Goal: Transaction & Acquisition: Book appointment/travel/reservation

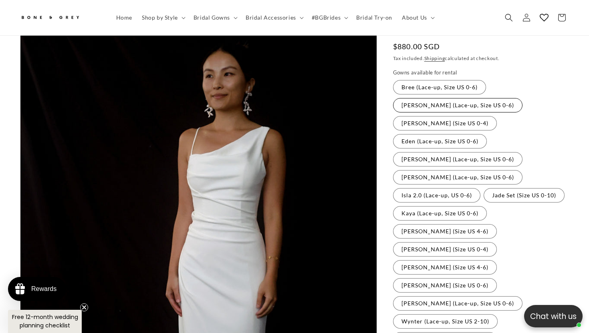
scroll to position [0, 199]
click at [434, 98] on label "[PERSON_NAME] (Lace-up, Size US 0-6) Variant sold out or unavailable" at bounding box center [457, 105] width 129 height 14
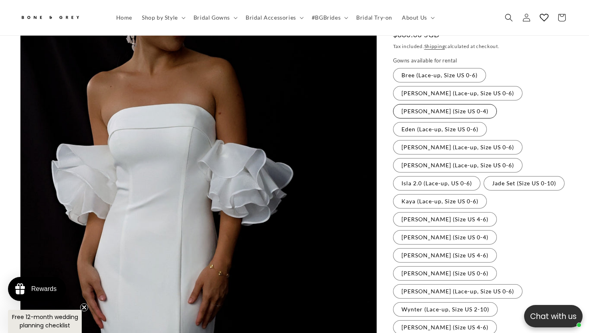
click at [497, 104] on label "[PERSON_NAME] (Size US 0-4) Variant sold out or unavailable" at bounding box center [445, 111] width 104 height 14
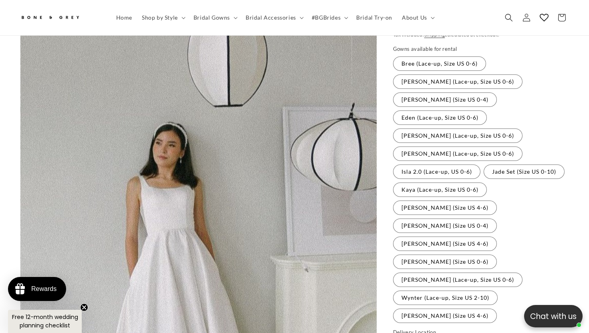
scroll to position [131, 0]
click at [472, 110] on label "Eden (Lace-up, Size US 0-6) Variant sold out or unavailable" at bounding box center [440, 117] width 94 height 14
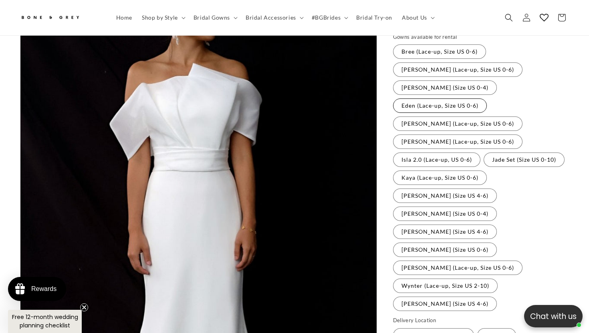
scroll to position [143, 0]
click at [466, 116] on label "[PERSON_NAME] (Lace-up, Size US 0-6) Variant sold out or unavailable" at bounding box center [457, 123] width 129 height 14
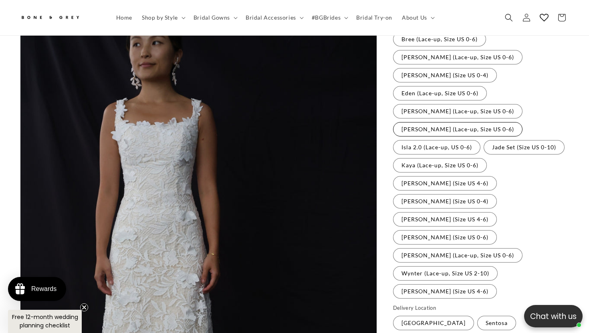
scroll to position [0, 399]
click at [463, 122] on label "[PERSON_NAME] (Lace-up, Size US 0-6) Variant sold out or unavailable" at bounding box center [457, 129] width 129 height 14
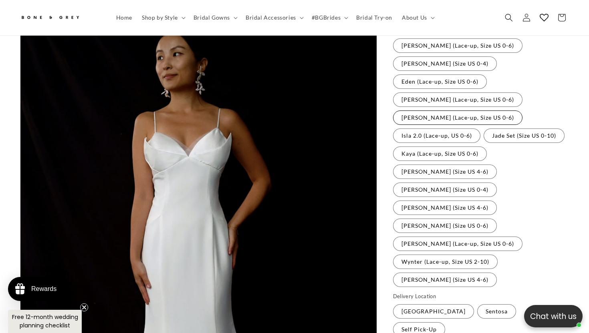
scroll to position [167, 0]
click at [462, 128] on label "Isla 2.0 (Lace-up, US 0-6) Variant sold out or unavailable" at bounding box center [436, 135] width 87 height 14
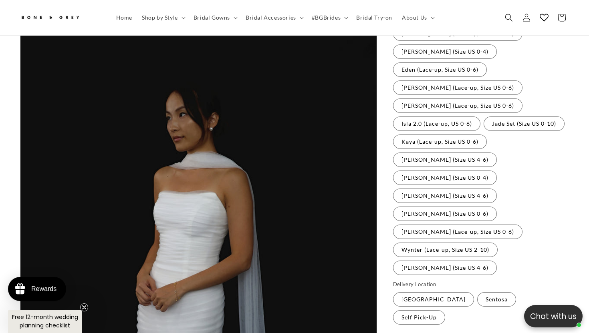
scroll to position [179, 0]
click at [497, 116] on label "Jade Set (Size US 0-10) Variant sold out or unavailable" at bounding box center [523, 123] width 81 height 14
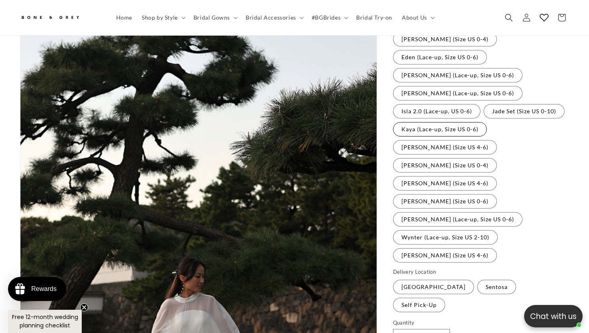
click at [437, 122] on label "Kaya (Lace-up, Size US 0-6) Variant sold out or unavailable" at bounding box center [440, 129] width 94 height 14
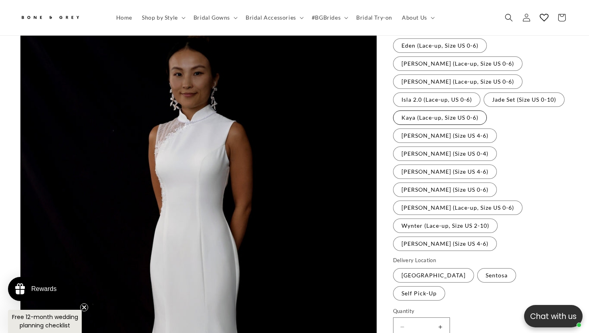
scroll to position [203, 0]
click at [493, 92] on label "Jade Set (Size US 0-10) Variant sold out or unavailable" at bounding box center [523, 99] width 81 height 14
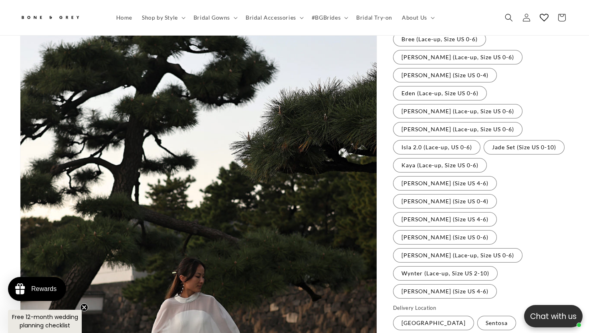
scroll to position [113, 0]
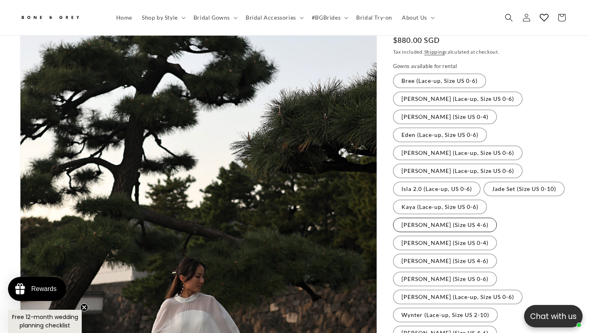
click at [425, 218] on label "[PERSON_NAME] (Size US 4-6) Variant sold out or unavailable" at bounding box center [445, 225] width 104 height 14
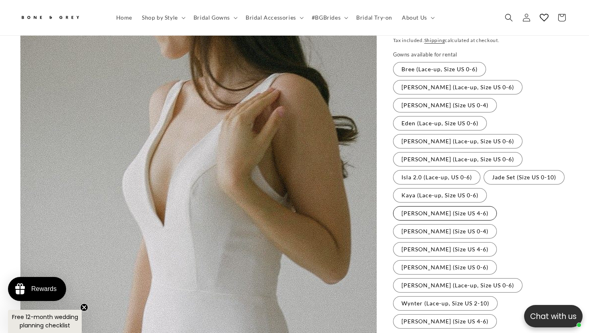
scroll to position [125, 0]
click at [487, 224] on label "[PERSON_NAME] (Size US 0-4) Variant sold out or unavailable" at bounding box center [445, 231] width 104 height 14
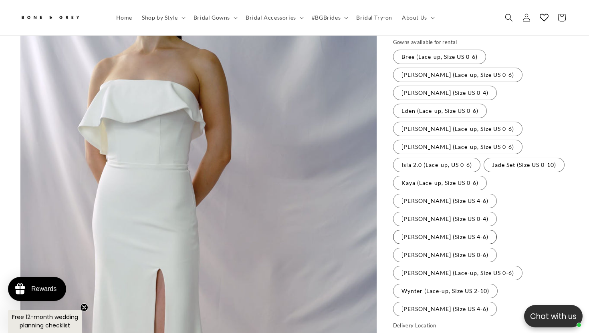
scroll to position [0, 399]
click at [431, 230] on label "[PERSON_NAME] (Size US 4-6) Variant sold out or unavailable" at bounding box center [445, 237] width 104 height 14
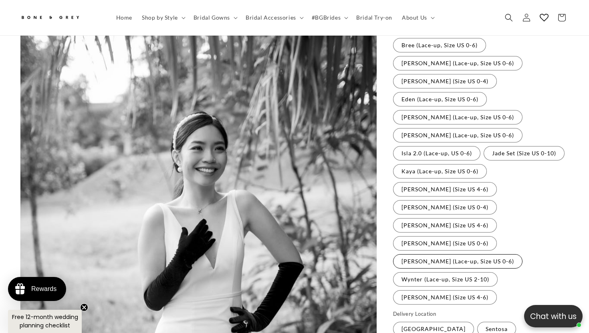
scroll to position [149, 0]
click at [497, 236] on label "[PERSON_NAME] (Size US 0-6) Variant sold out or unavailable" at bounding box center [445, 243] width 104 height 14
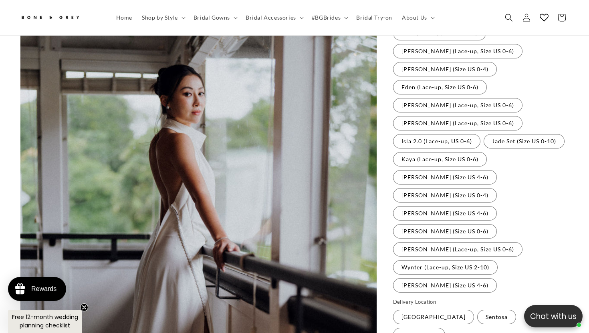
scroll to position [161, 0]
click at [431, 242] on label "[PERSON_NAME] (Lace-up, Size US 0-6) Variant sold out or unavailable" at bounding box center [457, 249] width 129 height 14
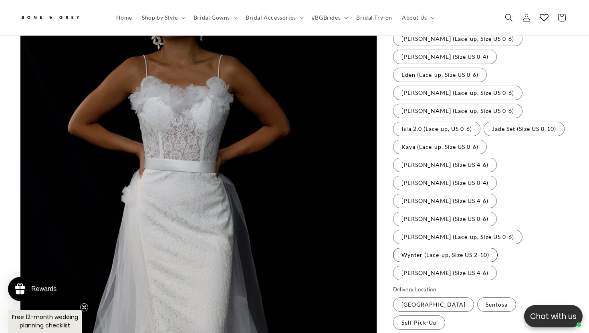
click at [433, 248] on label "Wynter (Lace-up, Size US 2-10) Variant sold out or unavailable" at bounding box center [445, 255] width 105 height 14
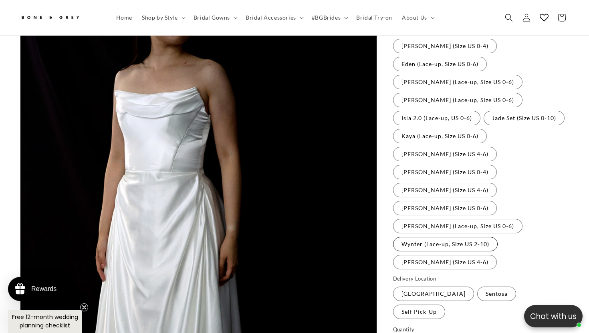
scroll to position [185, 0]
click at [422, 254] on label "[PERSON_NAME] (Size US 4-6) Variant sold out or unavailable" at bounding box center [445, 261] width 104 height 14
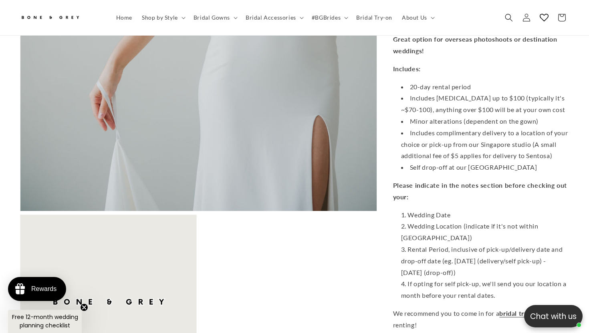
scroll to position [613, 0]
